Goal: Task Accomplishment & Management: Manage account settings

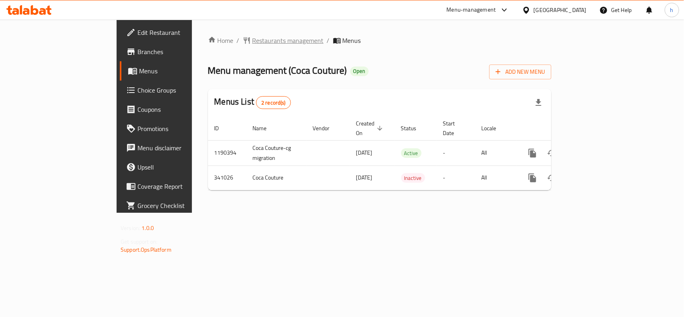
click at [252, 41] on span "Restaurants management" at bounding box center [287, 41] width 71 height 10
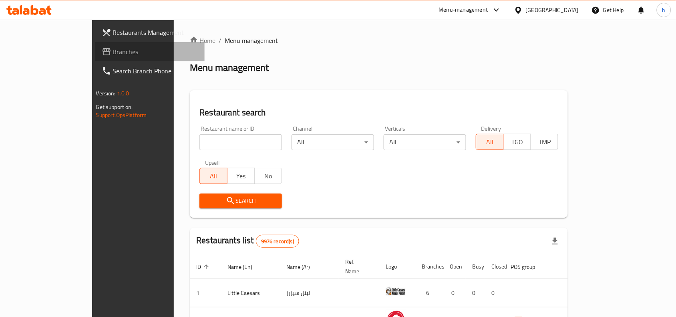
click at [113, 47] on span "Branches" at bounding box center [156, 52] width 86 height 10
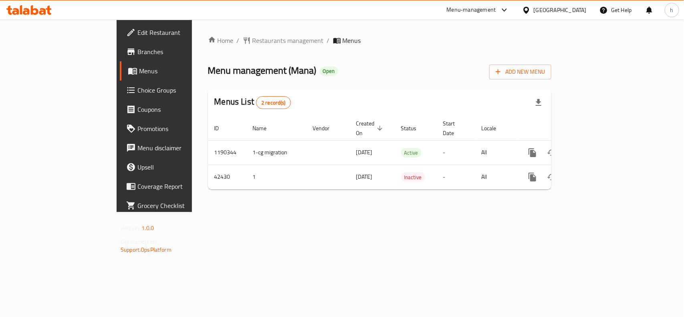
click at [507, 212] on div "Home / Restaurants management / Menus Menu management ( Mana ) Open Add New Men…" at bounding box center [379, 116] width 375 height 192
click at [333, 67] on div "Menu management ( Mana ) Open Add New Menu" at bounding box center [379, 70] width 343 height 18
click at [582, 11] on div "Kuwait" at bounding box center [560, 10] width 53 height 9
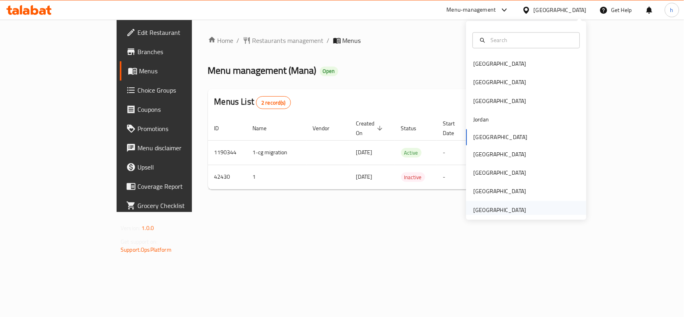
click at [496, 209] on div "United Arab Emirates" at bounding box center [499, 210] width 53 height 9
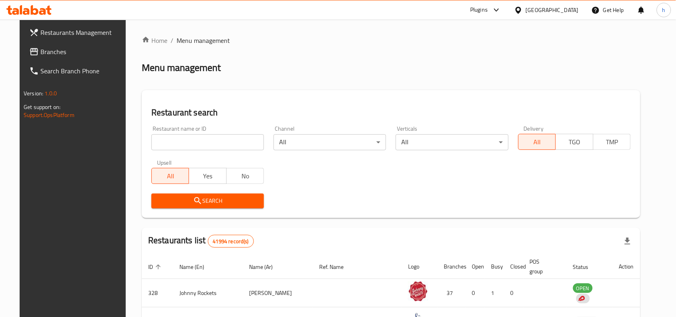
click at [68, 54] on span "Branches" at bounding box center [83, 52] width 86 height 10
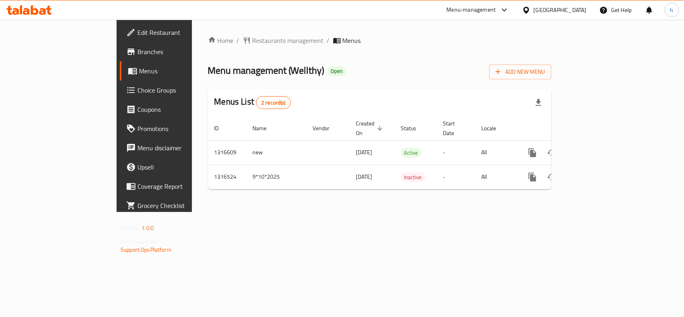
click at [553, 6] on div "[GEOGRAPHIC_DATA]" at bounding box center [560, 10] width 53 height 9
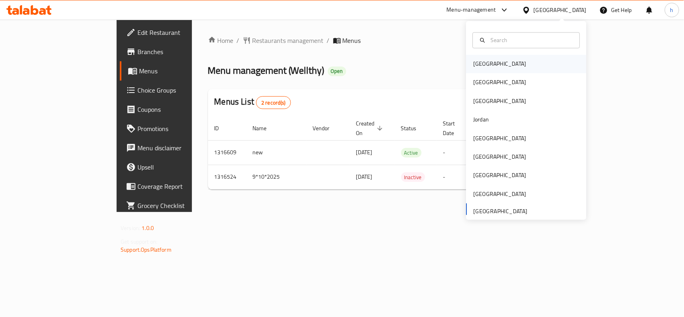
click at [494, 63] on div "[GEOGRAPHIC_DATA]" at bounding box center [526, 64] width 120 height 18
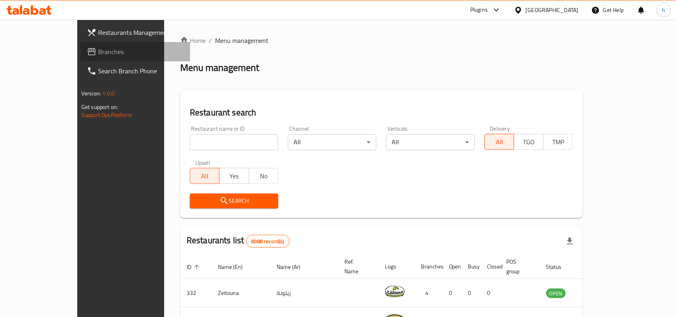
click at [98, 50] on span "Branches" at bounding box center [141, 52] width 86 height 10
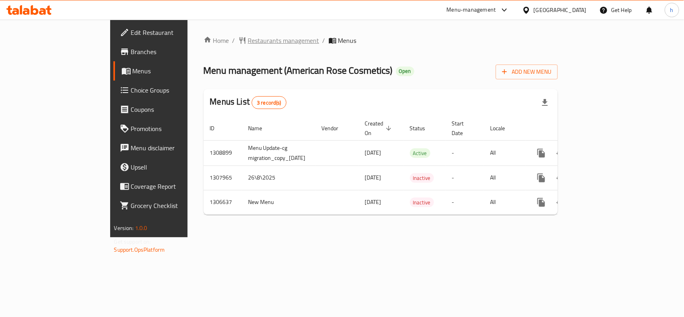
click at [248, 40] on span "Restaurants management" at bounding box center [283, 41] width 71 height 10
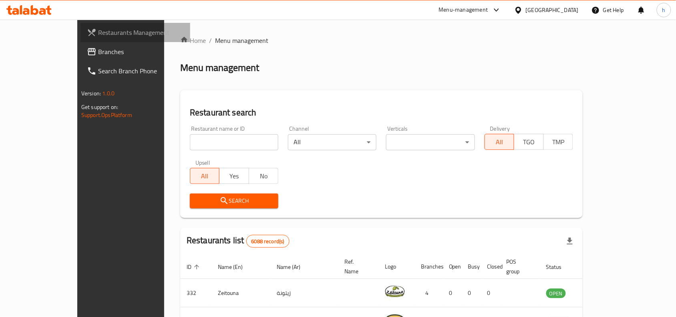
click at [81, 39] on link "Restaurants Management" at bounding box center [136, 32] width 110 height 19
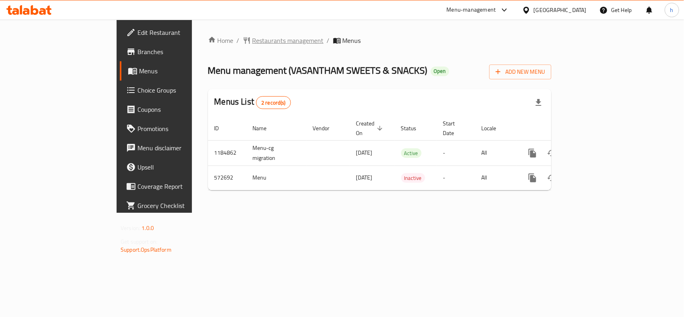
click at [252, 39] on span "Restaurants management" at bounding box center [287, 41] width 71 height 10
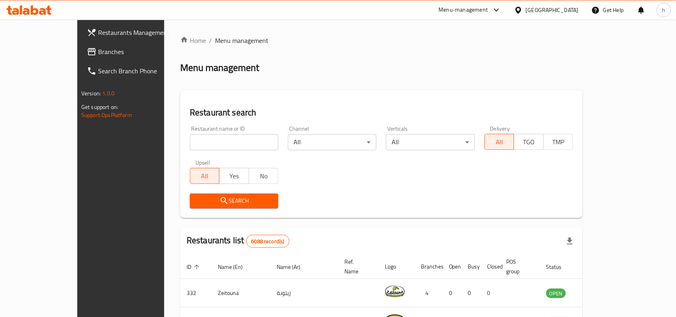
click at [98, 51] on span "Branches" at bounding box center [141, 52] width 86 height 10
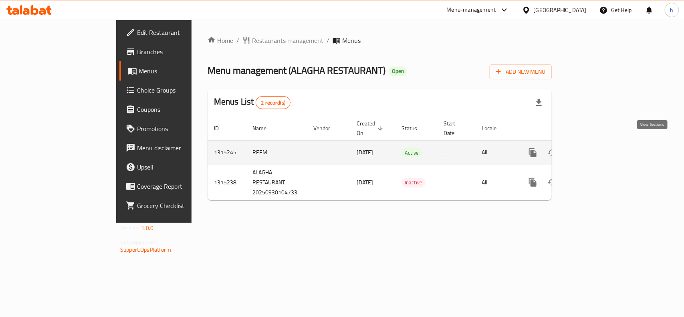
click at [595, 148] on icon "enhanced table" at bounding box center [591, 153] width 10 height 10
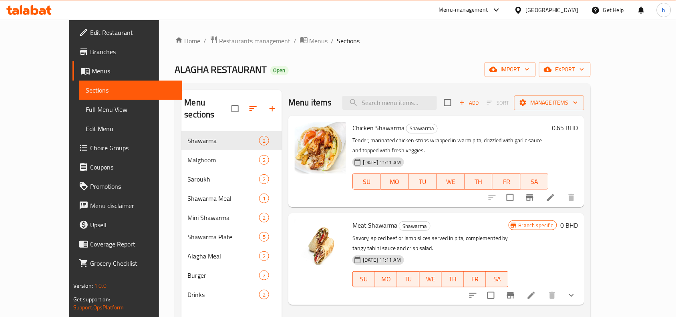
click at [90, 149] on span "Choice Groups" at bounding box center [133, 148] width 86 height 10
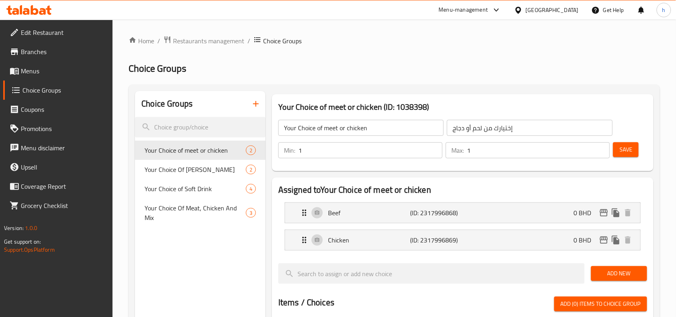
click at [267, 76] on div "Home / Restaurants management / Choice Groups Choice Groups Choice Groups Your …" at bounding box center [395, 308] width 532 height 544
click at [224, 42] on span "Restaurants management" at bounding box center [208, 41] width 71 height 10
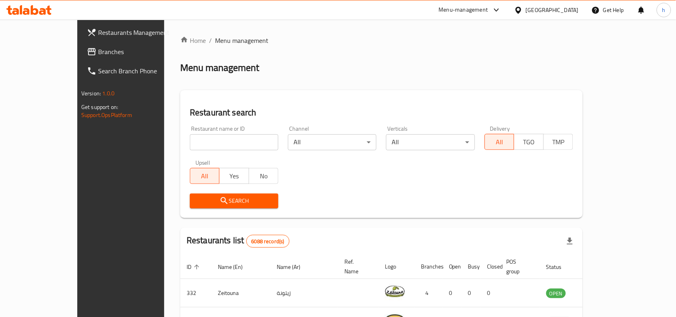
click at [98, 49] on span "Branches" at bounding box center [141, 52] width 86 height 10
